Goal: Navigation & Orientation: Find specific page/section

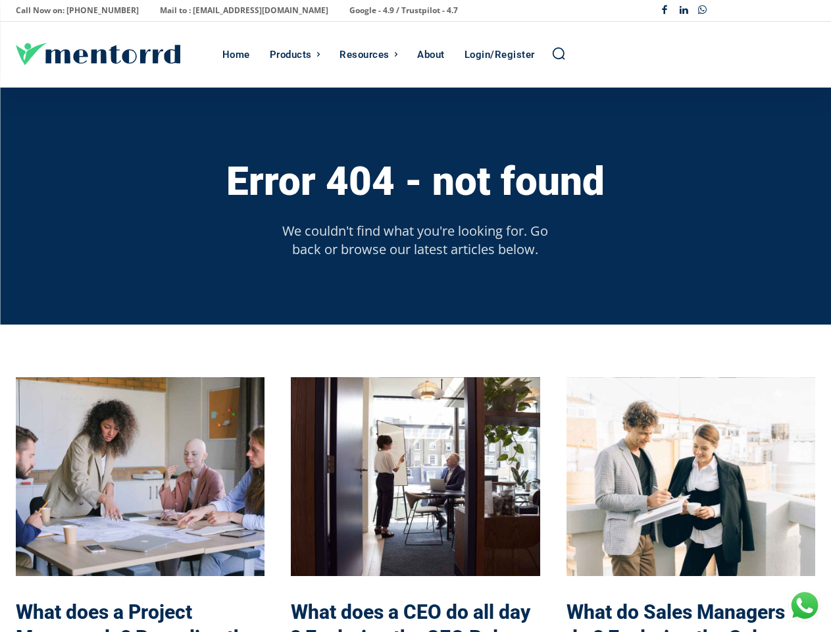
click at [415, 316] on div "Error 404 - not found We couldn't find what you're looking for. Go back or brow…" at bounding box center [416, 206] width 800 height 237
click at [73, 11] on p "Call Now on: [PHONE_NUMBER]" at bounding box center [77, 10] width 123 height 18
click at [208, 11] on p "Mail to : [EMAIL_ADDRESS][DOMAIN_NAME]" at bounding box center [244, 10] width 169 height 18
click at [350, 11] on p "Google - 4.9 / Trustpilot - 4.7" at bounding box center [404, 10] width 109 height 18
click at [735, 11] on div "Facebook Linkedin Whatsapp" at bounding box center [736, 10] width 160 height 19
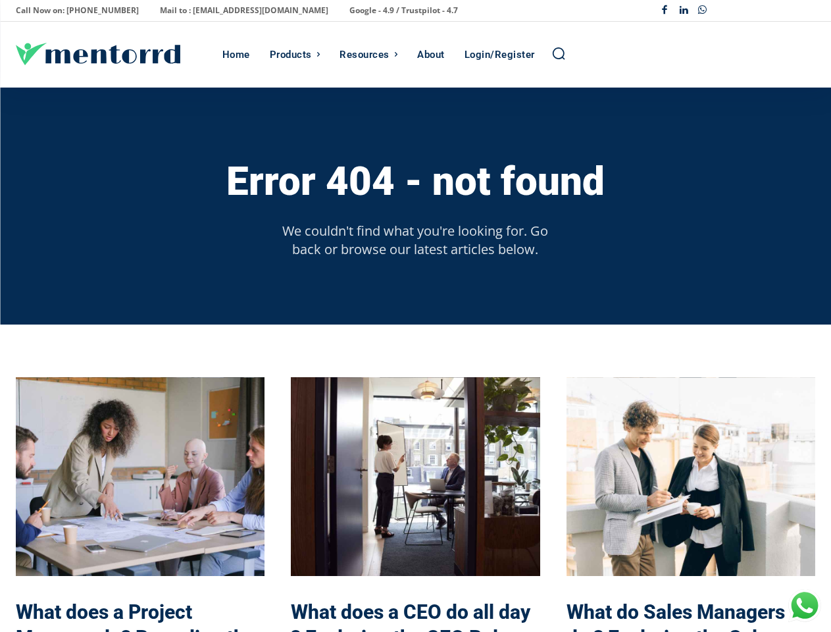
click at [295, 55] on div "Products" at bounding box center [291, 55] width 42 height 66
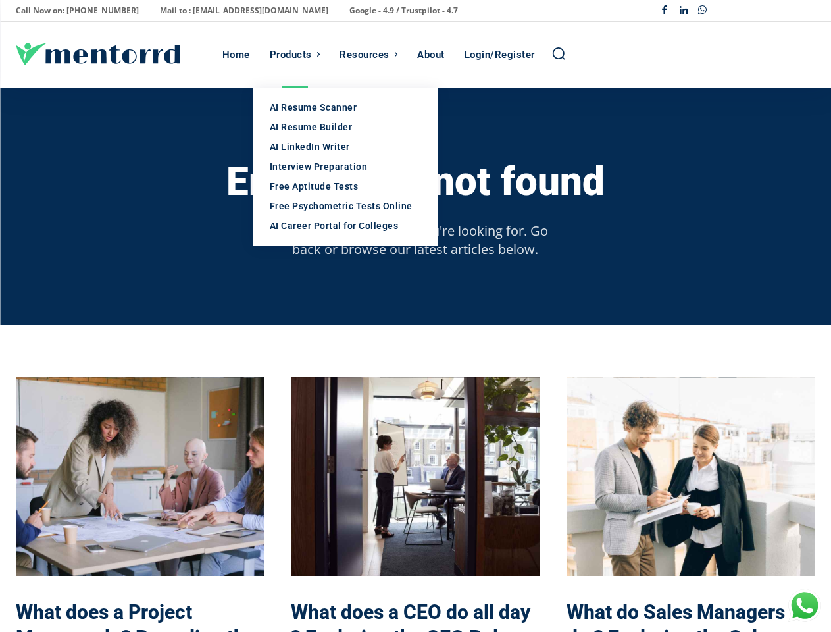
click at [369, 55] on div "Resources" at bounding box center [365, 55] width 50 height 66
click at [559, 54] on icon "Search" at bounding box center [559, 53] width 14 height 14
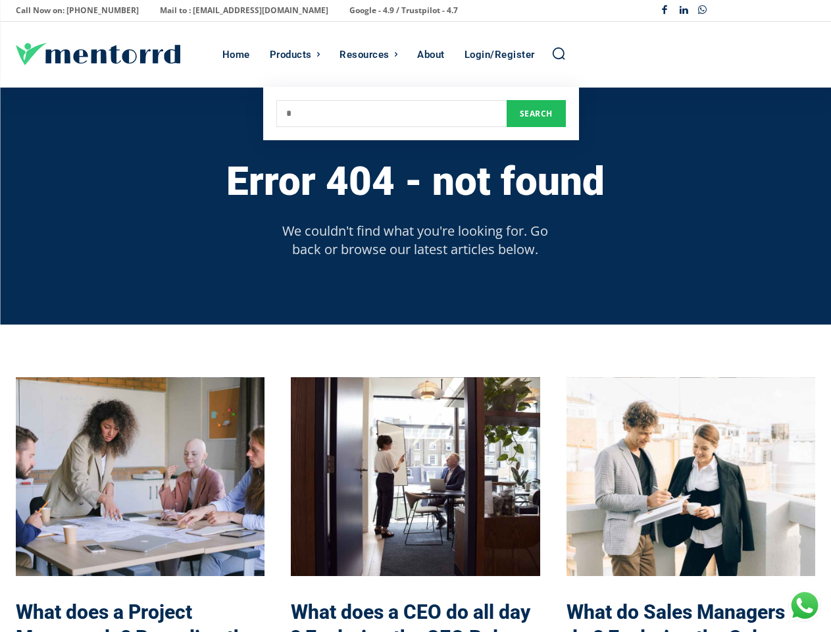
click at [415, 180] on h3 "Error 404 - not found" at bounding box center [415, 181] width 379 height 43
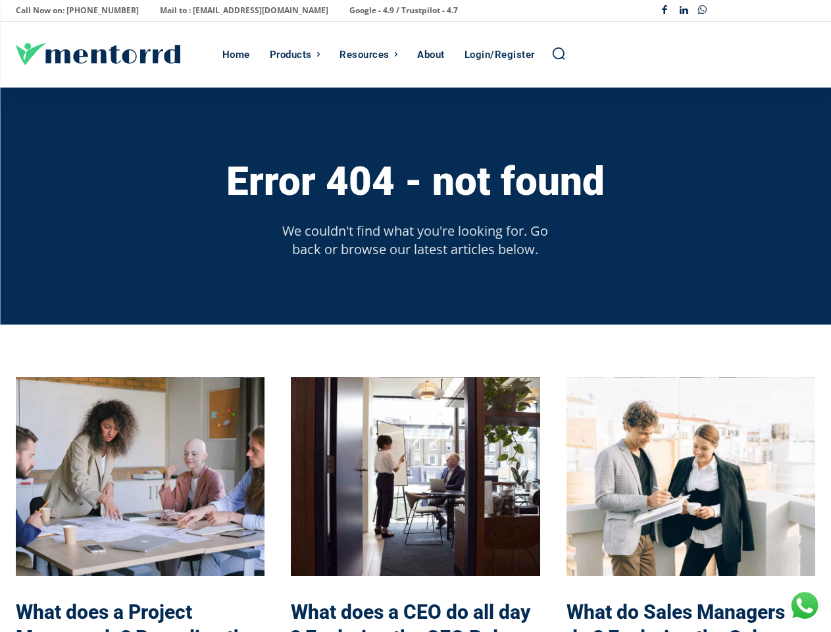
click at [415, 240] on p "We couldn't find what you're looking for. Go back or browse our latest articles…" at bounding box center [416, 240] width 288 height 37
